Goal: Browse casually

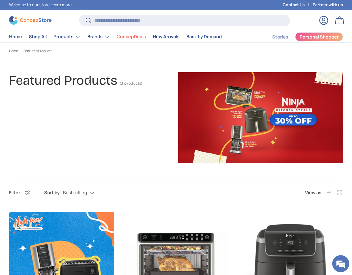
click at [95, 143] on div "Featured Products (3 products)" at bounding box center [93, 117] width 169 height 91
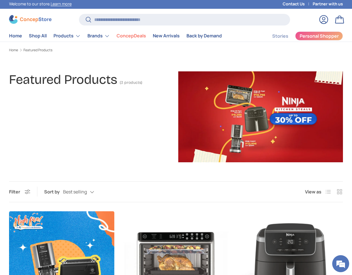
scroll to position [7, 0]
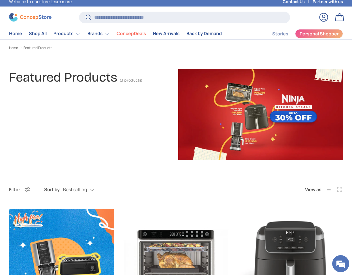
click at [87, 145] on div "Featured Products (3 products)" at bounding box center [93, 114] width 169 height 91
